Goal: Navigation & Orientation: Find specific page/section

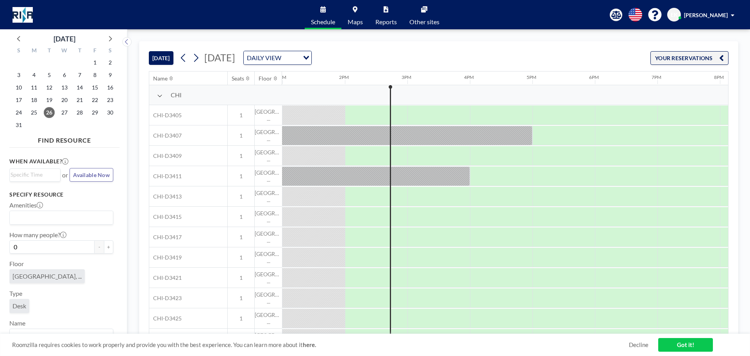
scroll to position [0, 812]
click at [710, 17] on span "[PERSON_NAME]" at bounding box center [706, 15] width 44 height 7
click at [436, 14] on link "Other sites" at bounding box center [424, 14] width 43 height 29
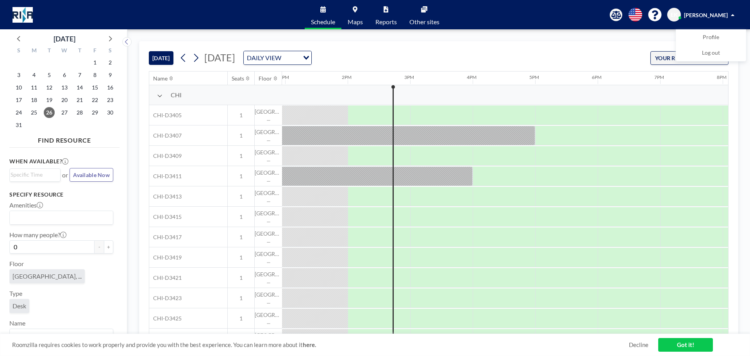
scroll to position [0, 812]
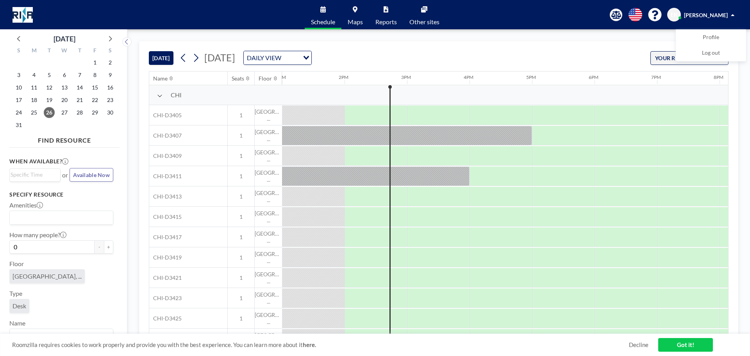
click at [351, 12] on link "Maps" at bounding box center [355, 14] width 28 height 29
